Goal: Task Accomplishment & Management: Complete application form

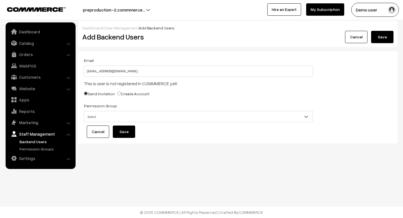
click at [242, 98] on div "Send Invitation Create Account" at bounding box center [198, 94] width 229 height 9
click at [136, 90] on div "Send Invitation Create Account" at bounding box center [198, 94] width 229 height 9
click at [134, 94] on label "Create Account" at bounding box center [133, 94] width 32 height 6
click at [121, 94] on input "Create Account" at bounding box center [119, 93] width 4 height 4
radio input "true"
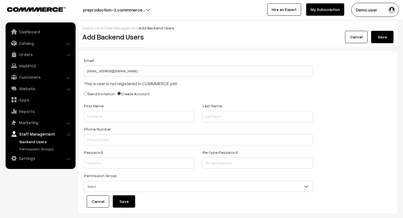
click at [178, 92] on div "Send Invitation Create Account" at bounding box center [198, 94] width 229 height 9
click at [367, 36] on div "Cancel Save" at bounding box center [317, 37] width 151 height 12
click at [358, 40] on link "Cancel" at bounding box center [356, 37] width 22 height 12
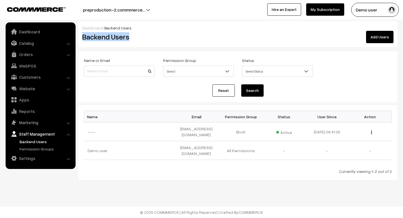
drag, startPoint x: 81, startPoint y: 36, endPoint x: 165, endPoint y: 36, distance: 83.9
click at [165, 36] on div "Backend Users" at bounding box center [158, 37] width 160 height 12
copy h2 "Backend Users"
click at [137, 149] on td "Demo user" at bounding box center [130, 150] width 92 height 19
click at [143, 168] on div "Currently viewing 1-2 out of 2" at bounding box center [238, 171] width 308 height 6
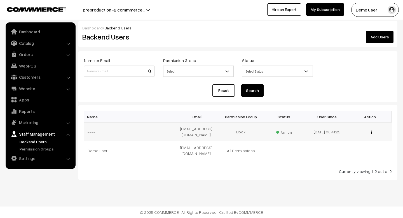
click at [239, 132] on td "Book" at bounding box center [240, 131] width 43 height 19
click at [33, 148] on link "Permission Groups" at bounding box center [45, 149] width 55 height 6
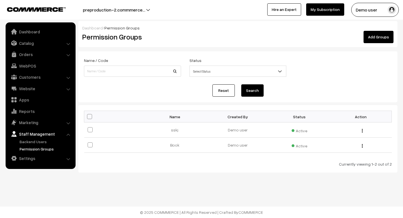
click at [31, 140] on link "Backend Users" at bounding box center [45, 141] width 55 height 6
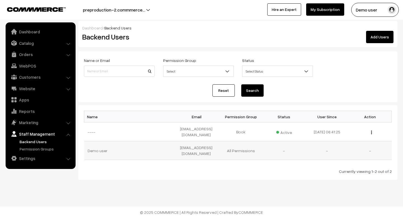
click at [238, 147] on td "All Permissions" at bounding box center [240, 150] width 43 height 19
click at [285, 132] on span "Active" at bounding box center [284, 131] width 16 height 7
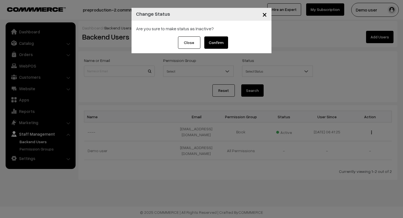
click at [219, 42] on button "Confirm" at bounding box center [216, 42] width 24 height 12
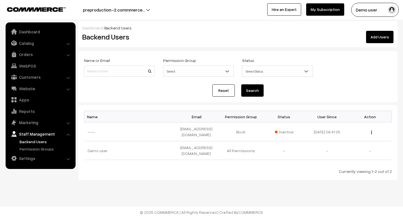
click at [378, 35] on link "Add Users" at bounding box center [379, 37] width 27 height 12
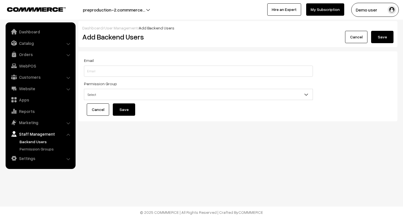
click at [99, 109] on link "Cancel" at bounding box center [98, 109] width 22 height 12
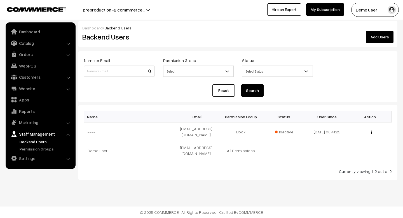
click at [373, 38] on link "Add Users" at bounding box center [379, 37] width 27 height 12
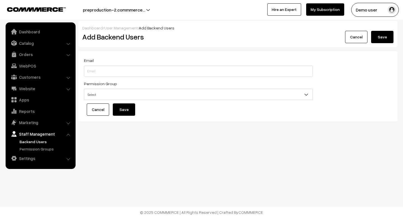
click at [103, 110] on link "Cancel" at bounding box center [98, 109] width 22 height 12
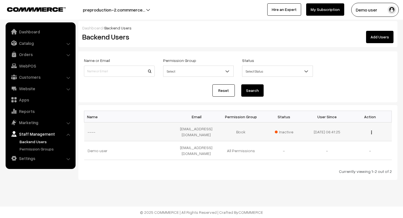
click at [276, 131] on span "Inactive" at bounding box center [284, 132] width 18 height 6
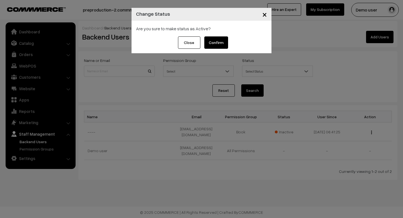
click at [222, 47] on button "Confirm" at bounding box center [216, 42] width 24 height 12
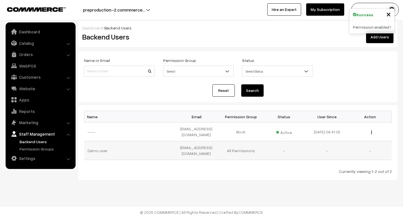
click at [285, 147] on td "-" at bounding box center [283, 150] width 43 height 19
click at [371, 133] on img "button" at bounding box center [371, 132] width 1 height 4
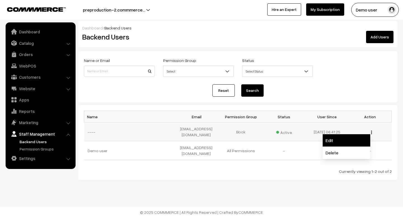
click at [346, 140] on link "Edit" at bounding box center [347, 140] width 48 height 12
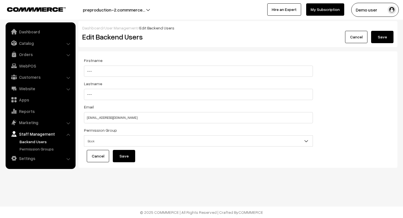
click at [101, 138] on span "Book" at bounding box center [198, 141] width 228 height 10
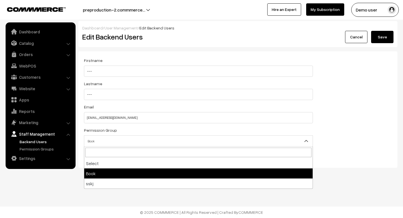
click at [67, 182] on nav "Dashboard Catalog" at bounding box center [38, 131] width 76 height 218
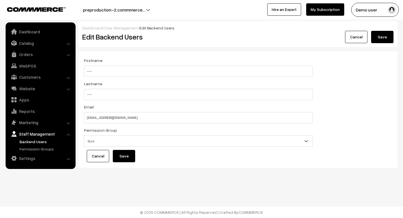
click at [94, 107] on div "Email san8393@outdoinc.com" at bounding box center [198, 113] width 229 height 20
click at [350, 38] on link "Cancel" at bounding box center [356, 37] width 22 height 12
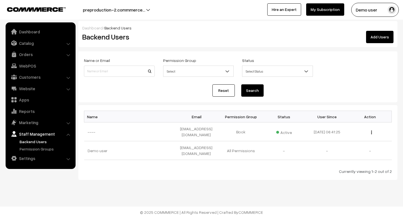
click at [34, 145] on ul "Backend Users" at bounding box center [40, 144] width 67 height 13
click at [34, 147] on link "Permission Groups" at bounding box center [45, 149] width 55 height 6
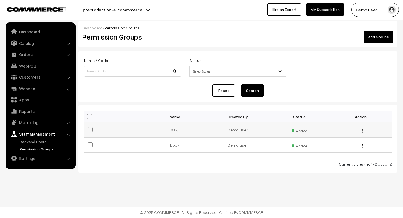
click at [361, 130] on div "Edit Delete" at bounding box center [360, 130] width 55 height 6
click at [362, 131] on img "button" at bounding box center [362, 131] width 1 height 4
click at [330, 140] on link "Edit" at bounding box center [337, 138] width 48 height 12
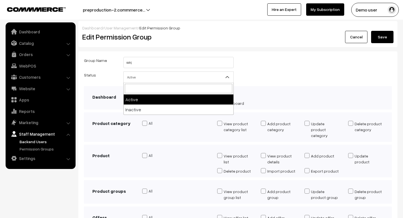
click at [173, 77] on span "Active" at bounding box center [179, 77] width 110 height 10
click at [263, 77] on div "Status Active Inactive Active" at bounding box center [238, 78] width 316 height 15
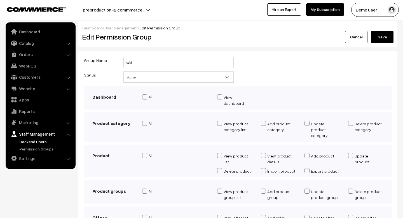
click at [344, 38] on div "Cancel Save" at bounding box center [317, 37] width 151 height 12
click at [41, 142] on link "Backend Users" at bounding box center [45, 141] width 55 height 6
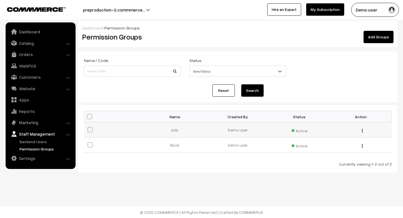
click at [362, 131] on img "button" at bounding box center [362, 131] width 1 height 4
click at [330, 138] on link "Edit" at bounding box center [337, 138] width 48 height 12
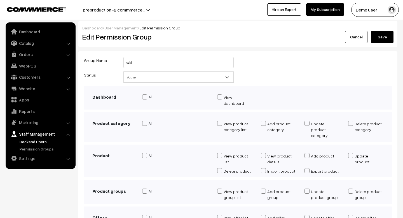
click at [350, 30] on div "Dashboard / User Management / Edit Permission Group" at bounding box center [237, 28] width 311 height 6
click at [353, 38] on link "Cancel" at bounding box center [356, 37] width 22 height 12
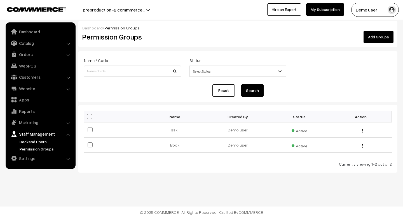
click at [34, 142] on link "Backend Users" at bounding box center [45, 141] width 55 height 6
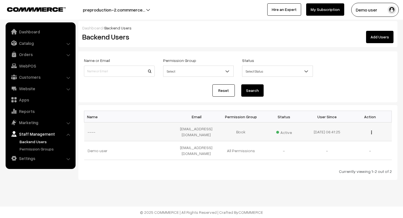
click at [372, 133] on div "Edit Delete" at bounding box center [370, 132] width 36 height 6
click at [371, 133] on img "button" at bounding box center [371, 132] width 1 height 4
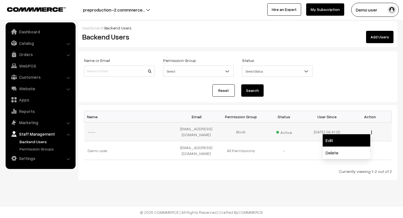
click at [337, 140] on link "Edit" at bounding box center [347, 140] width 48 height 12
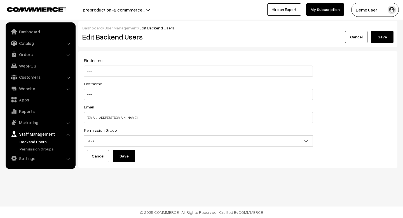
click at [347, 38] on link "Cancel" at bounding box center [356, 37] width 22 height 12
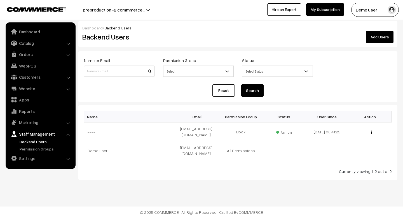
click at [378, 39] on link "Add Users" at bounding box center [379, 37] width 27 height 12
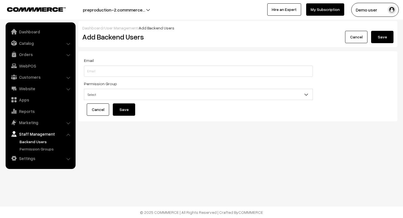
click at [97, 107] on link "Cancel" at bounding box center [98, 109] width 22 height 12
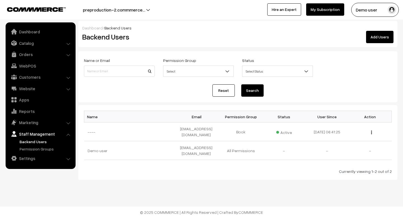
click at [32, 145] on ul "Backend Users" at bounding box center [40, 144] width 67 height 13
click at [32, 148] on link "Permission Groups" at bounding box center [45, 149] width 55 height 6
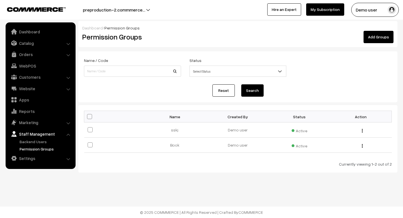
click at [374, 40] on link "Add Groups" at bounding box center [378, 37] width 30 height 12
click at [362, 129] on img "button" at bounding box center [362, 131] width 1 height 4
click at [328, 140] on link "Edit" at bounding box center [337, 138] width 48 height 12
click at [362, 130] on img "button" at bounding box center [362, 131] width 1 height 4
click at [331, 134] on link "Edit" at bounding box center [337, 138] width 48 height 12
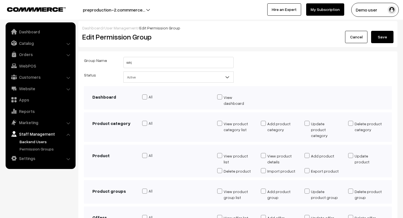
click at [226, 77] on b at bounding box center [227, 77] width 6 height 6
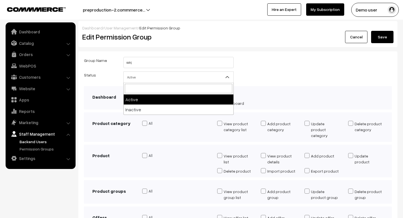
click at [273, 75] on div "Status Active Inactive Active" at bounding box center [238, 78] width 316 height 15
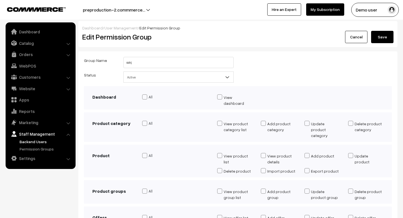
click at [354, 39] on link "Cancel" at bounding box center [356, 37] width 22 height 12
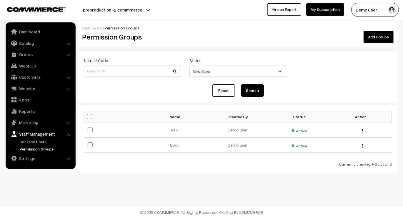
click at [372, 40] on link "Add Groups" at bounding box center [378, 37] width 30 height 12
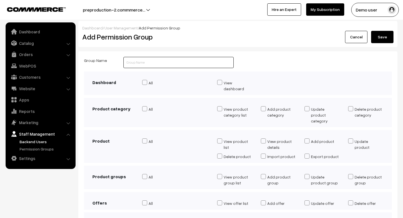
click at [159, 63] on input "text" at bounding box center [178, 62] width 110 height 11
click at [220, 106] on span at bounding box center [219, 108] width 5 height 5
click at [220, 107] on input "View product category list" at bounding box center [219, 112] width 4 height 11
checkbox input "true"
click at [217, 81] on span at bounding box center [219, 82] width 5 height 5
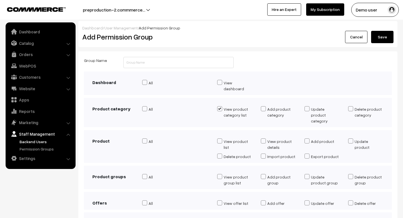
click at [217, 81] on input "View dashboard" at bounding box center [219, 86] width 4 height 11
checkbox input "true"
click at [145, 106] on span at bounding box center [144, 108] width 5 height 5
click at [145, 107] on input "All" at bounding box center [144, 109] width 4 height 5
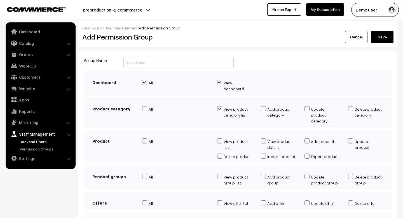
checkbox input "true"
click at [145, 130] on div "Product All" at bounding box center [238, 146] width 308 height 33
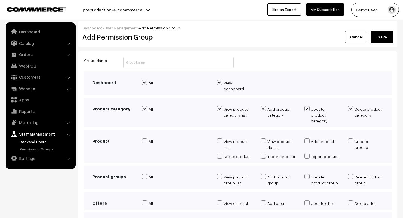
click at [145, 138] on span at bounding box center [144, 140] width 5 height 5
click at [145, 139] on input "All" at bounding box center [144, 141] width 4 height 5
checkbox input "true"
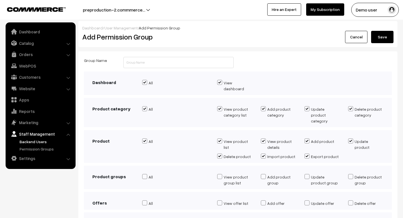
checkbox input "true"
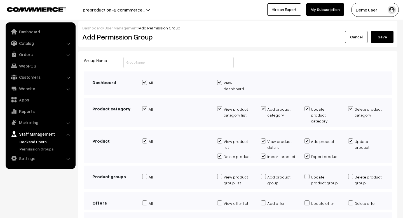
click at [146, 165] on div "Product groups All" at bounding box center [238, 176] width 308 height 23
click at [146, 174] on span at bounding box center [144, 176] width 5 height 5
click at [146, 175] on input "All" at bounding box center [144, 177] width 4 height 5
checkbox input "true"
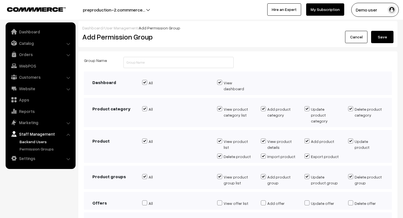
checkbox input "true"
click at [146, 192] on div "Offers All Add offer" at bounding box center [238, 201] width 308 height 18
click at [146, 200] on span at bounding box center [144, 202] width 5 height 5
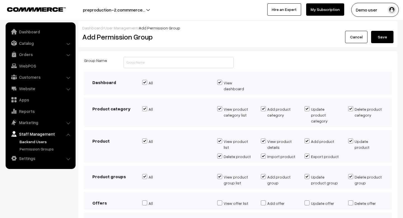
click at [146, 201] on input "All" at bounding box center [144, 203] width 4 height 5
checkbox input "true"
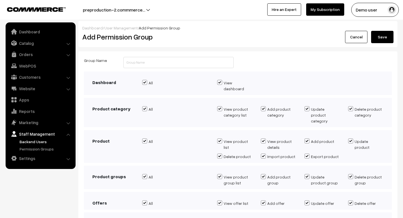
checkbox input "true"
click at [149, 65] on input "text" at bounding box center [178, 62] width 110 height 11
type input "New"
click at [265, 57] on div "Group Name New" at bounding box center [238, 64] width 316 height 15
click at [34, 148] on link "Permission Groups" at bounding box center [45, 149] width 55 height 6
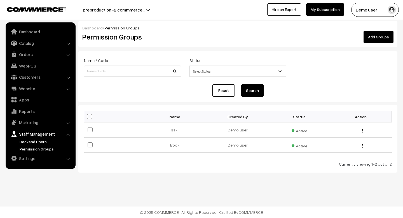
click at [32, 143] on link "Backend Users" at bounding box center [45, 141] width 55 height 6
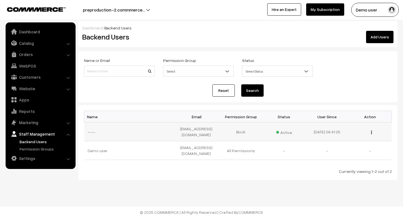
click at [371, 133] on img "button" at bounding box center [371, 132] width 1 height 4
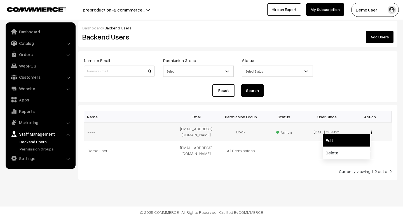
click at [345, 142] on link "Edit" at bounding box center [347, 140] width 48 height 12
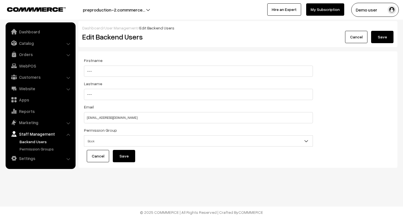
click at [346, 34] on link "Cancel" at bounding box center [356, 37] width 22 height 12
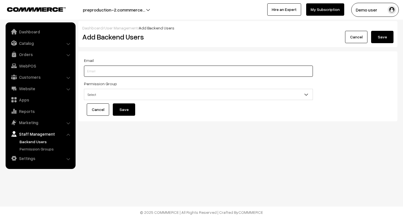
click at [154, 67] on input "text" at bounding box center [198, 70] width 229 height 11
type input "[EMAIL_ADDRESS][DOMAIN_NAME]"
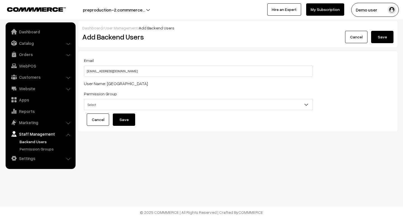
click at [174, 88] on div "Email [EMAIL_ADDRESS][DOMAIN_NAME] User Name: [GEOGRAPHIC_DATA] Send Invitation…" at bounding box center [198, 85] width 237 height 57
click at [233, 126] on div "Email [EMAIL_ADDRESS][DOMAIN_NAME] User Name: [GEOGRAPHIC_DATA] Send Invitation…" at bounding box center [237, 91] width 319 height 80
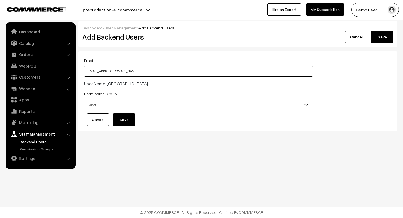
click at [187, 75] on input "[EMAIL_ADDRESS][DOMAIN_NAME]" at bounding box center [198, 70] width 229 height 11
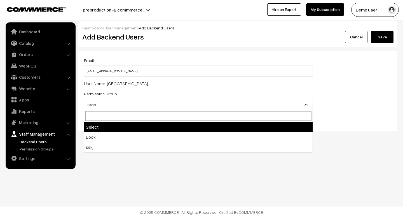
click at [187, 106] on span "Select" at bounding box center [198, 105] width 228 height 10
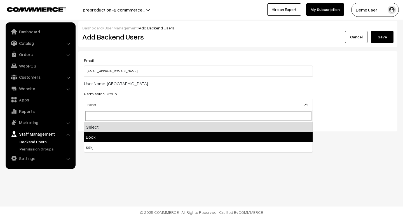
select select "1"
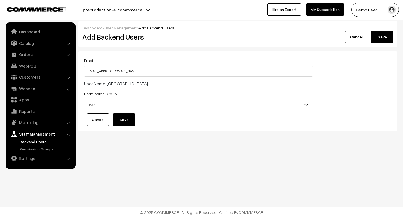
click at [185, 147] on div "Dashboard / User Management / Add Backend Users Add Backend Users Cancel Save E…" at bounding box center [201, 84] width 403 height 168
click at [68, 135] on li "Staff Management Backend Users" at bounding box center [40, 140] width 67 height 23
click at [68, 138] on link "Staff Management" at bounding box center [40, 134] width 67 height 10
click at [68, 124] on li "Marketing Offers" at bounding box center [40, 122] width 67 height 10
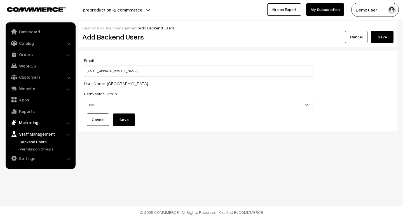
click at [69, 126] on link "Marketing" at bounding box center [40, 122] width 67 height 10
click at [192, 106] on span "Book" at bounding box center [198, 105] width 228 height 10
click at [181, 152] on div "Dashboard / User Management / Add Backend Users Add Backend Users Cancel Save E…" at bounding box center [201, 84] width 403 height 168
click at [147, 108] on span "Book" at bounding box center [198, 105] width 228 height 10
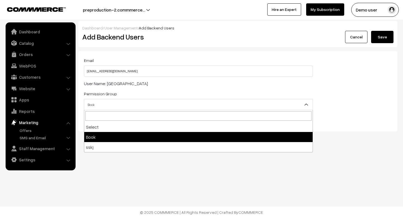
click at [159, 81] on div "User Name: [GEOGRAPHIC_DATA]" at bounding box center [198, 83] width 229 height 7
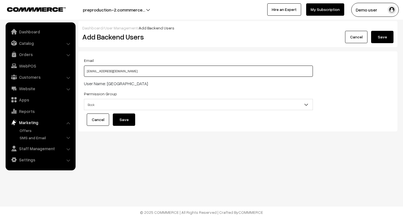
click at [149, 68] on input "[EMAIL_ADDRESS][DOMAIN_NAME]" at bounding box center [198, 70] width 229 height 11
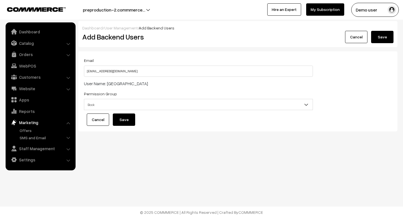
click at [149, 54] on div "Email [EMAIL_ADDRESS][DOMAIN_NAME] User Name: [GEOGRAPHIC_DATA] Send Invitation…" at bounding box center [237, 91] width 319 height 80
click at [143, 85] on div "User Name: [GEOGRAPHIC_DATA]" at bounding box center [198, 83] width 229 height 7
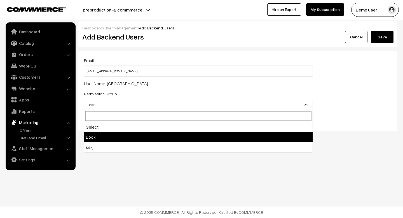
click at [144, 102] on span "Book" at bounding box center [198, 105] width 228 height 10
click at [144, 90] on div "Email [EMAIL_ADDRESS][DOMAIN_NAME] User Name: [GEOGRAPHIC_DATA] Send Invitation…" at bounding box center [198, 85] width 237 height 57
